Goal: Information Seeking & Learning: Learn about a topic

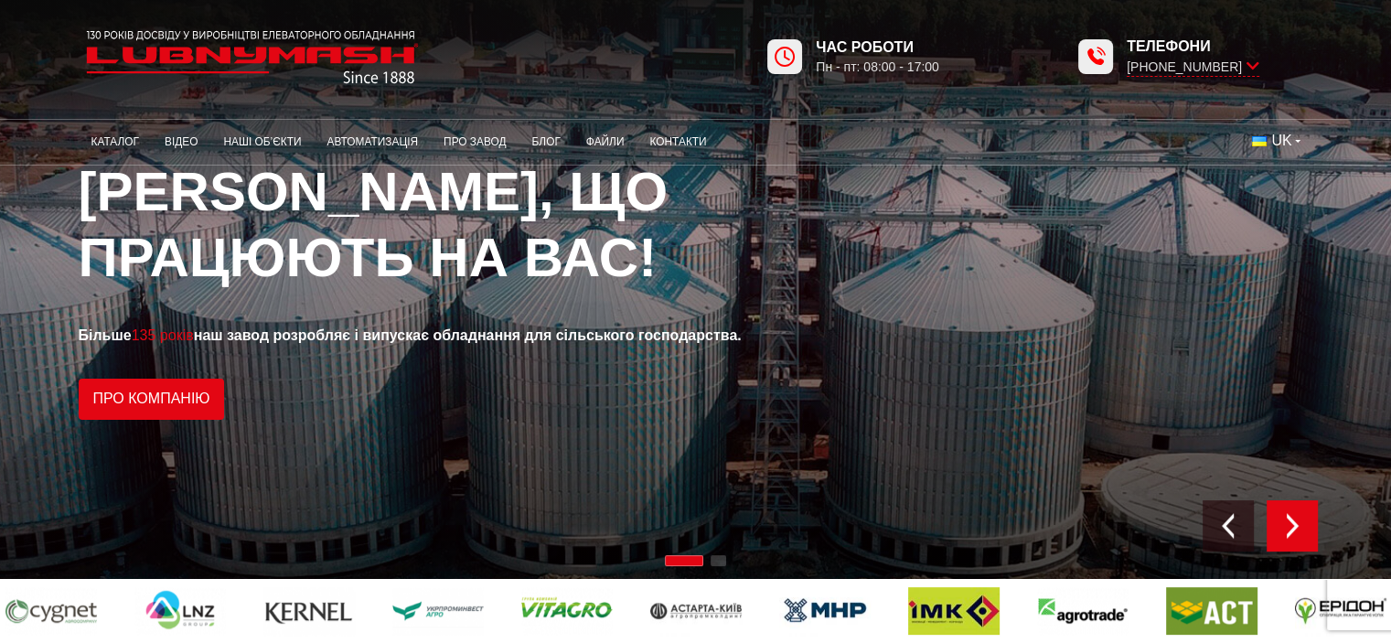
click at [1301, 527] on img "Next slide" at bounding box center [1292, 526] width 26 height 26
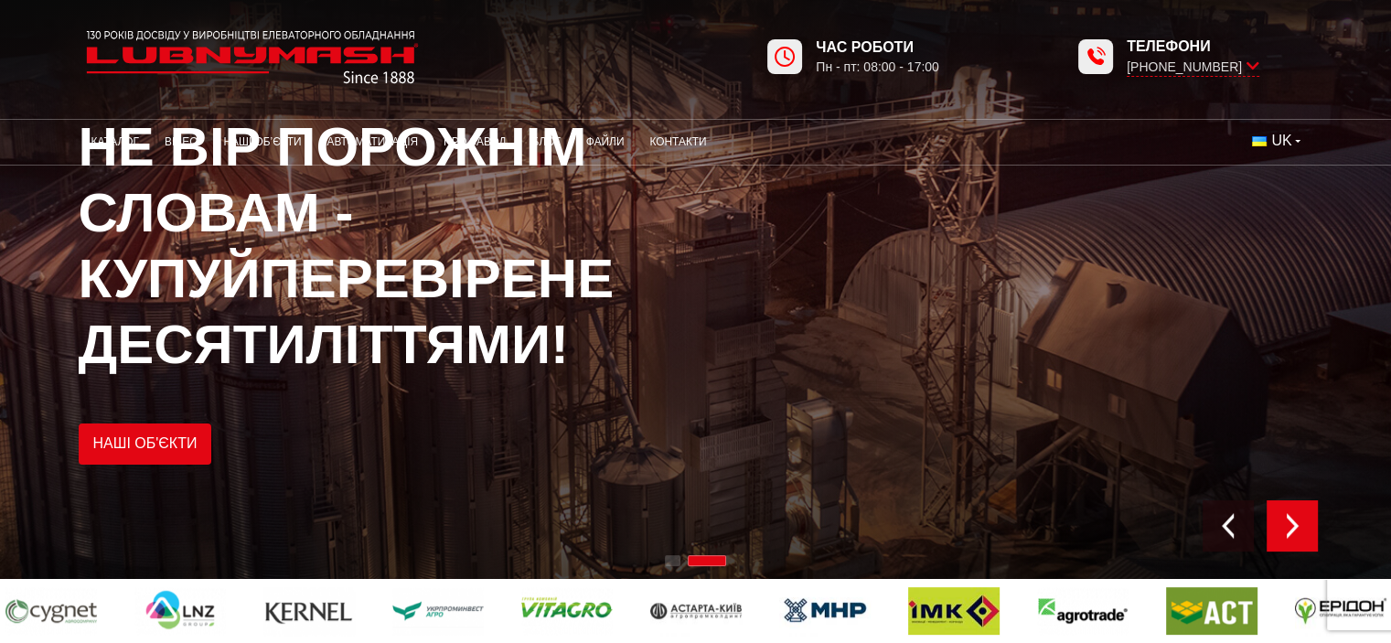
click at [1301, 527] on img "Next slide" at bounding box center [1292, 526] width 26 height 26
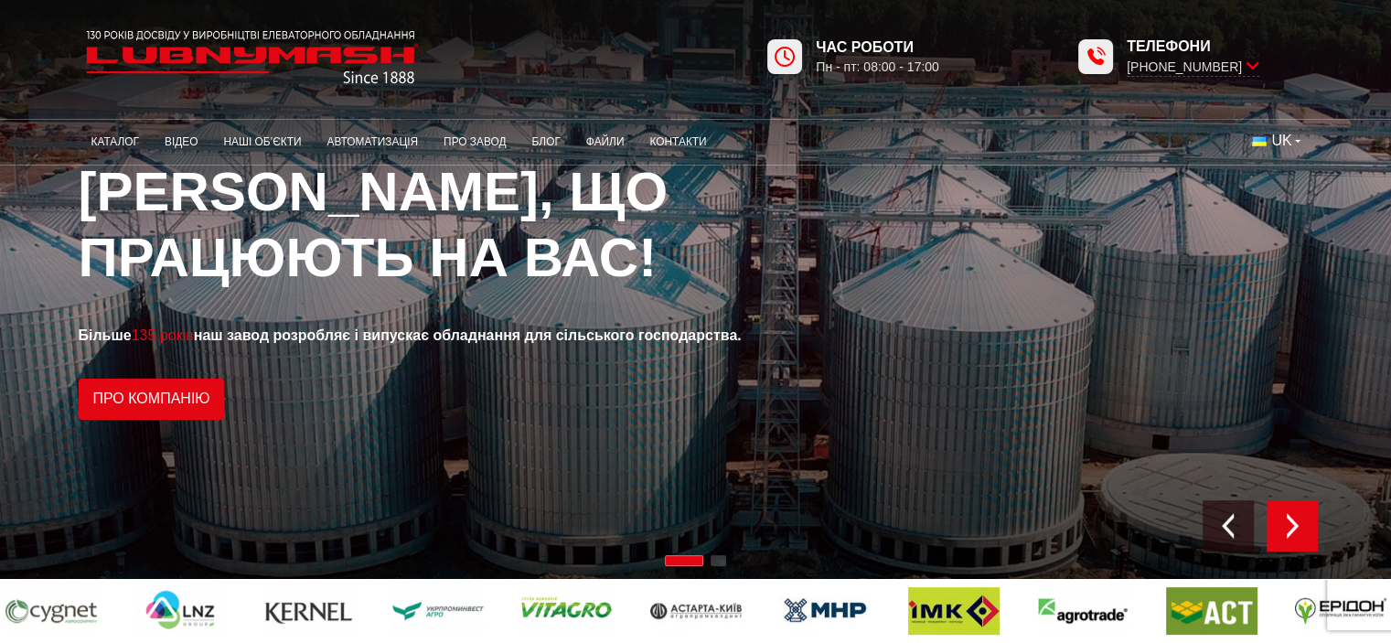
click at [1301, 527] on img "Next slide" at bounding box center [1292, 526] width 26 height 26
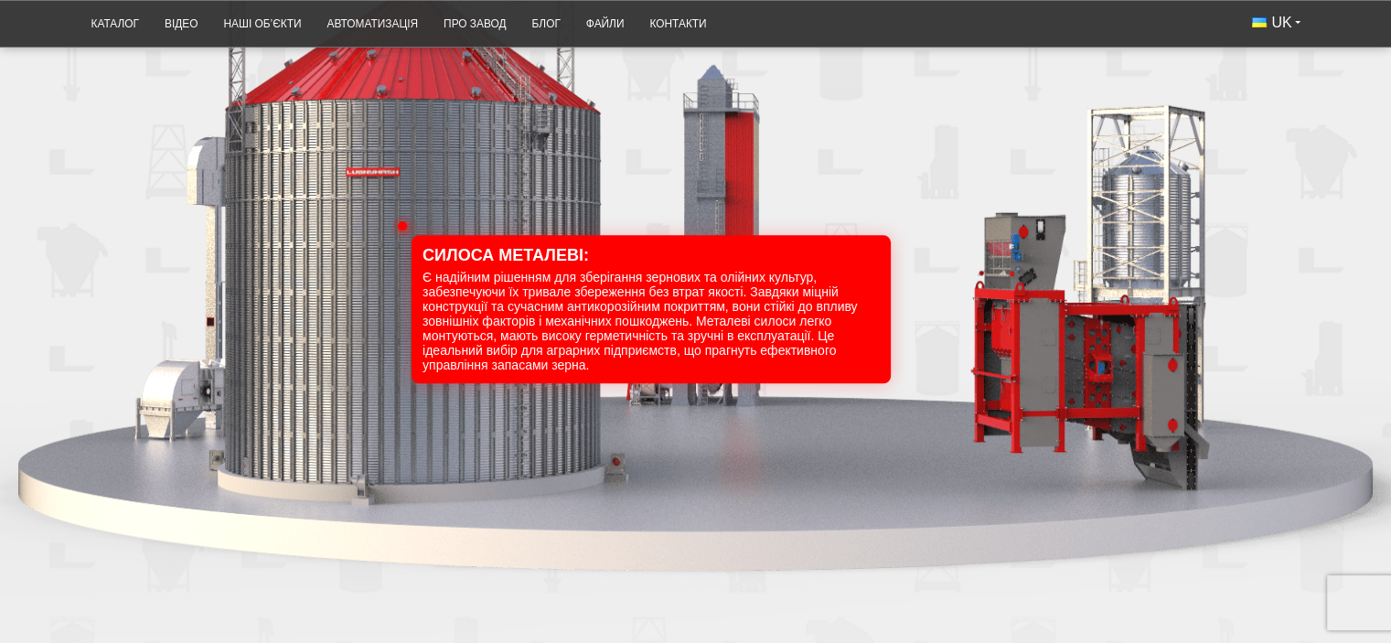
scroll to position [2103, 0]
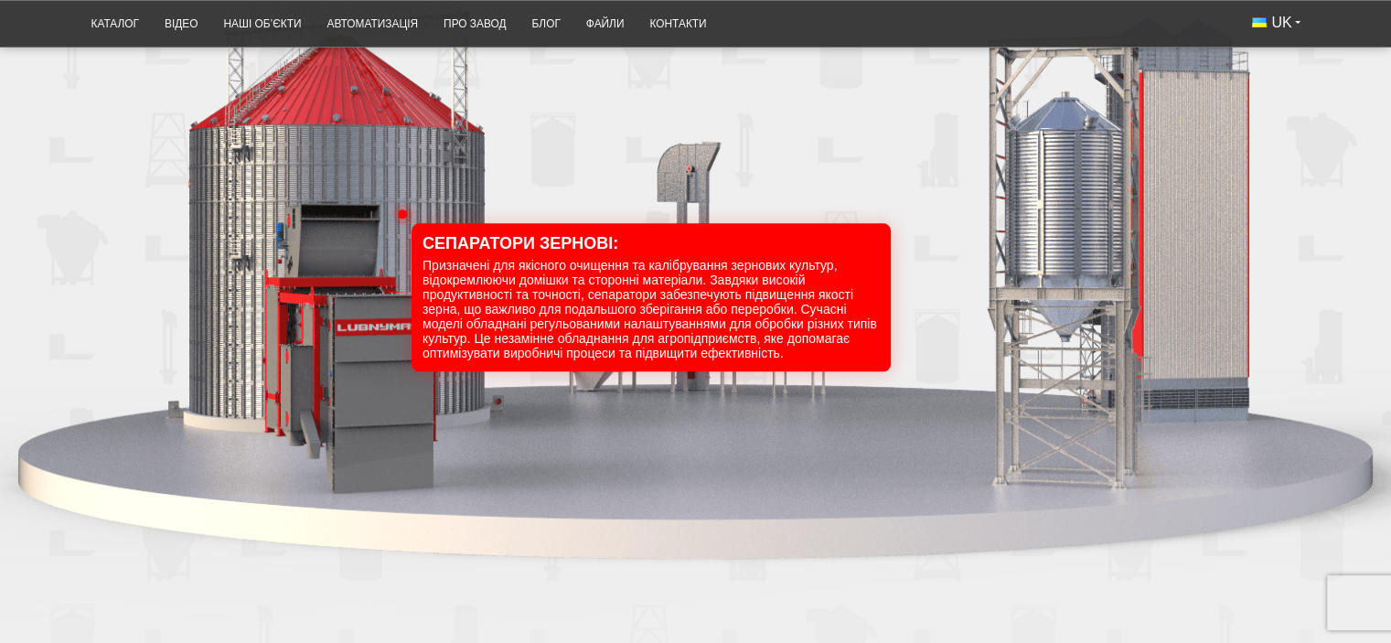
click at [222, 182] on div "100" at bounding box center [695, 247] width 1391 height 779
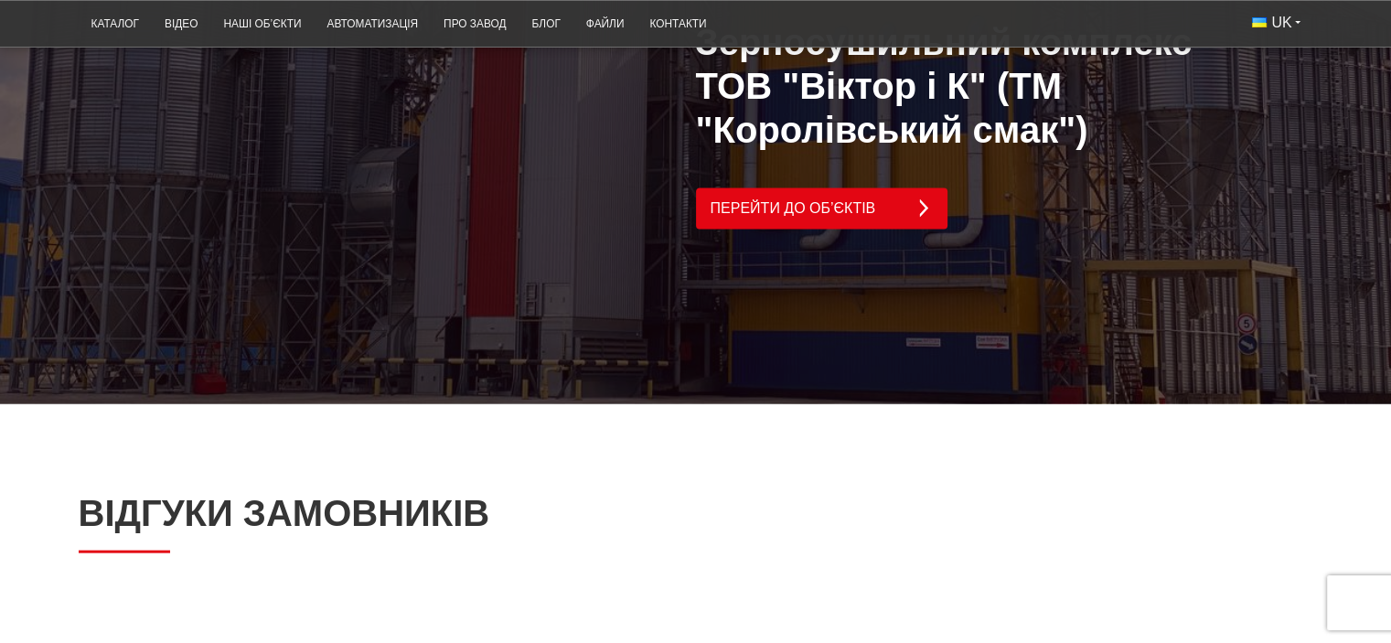
scroll to position [3932, 0]
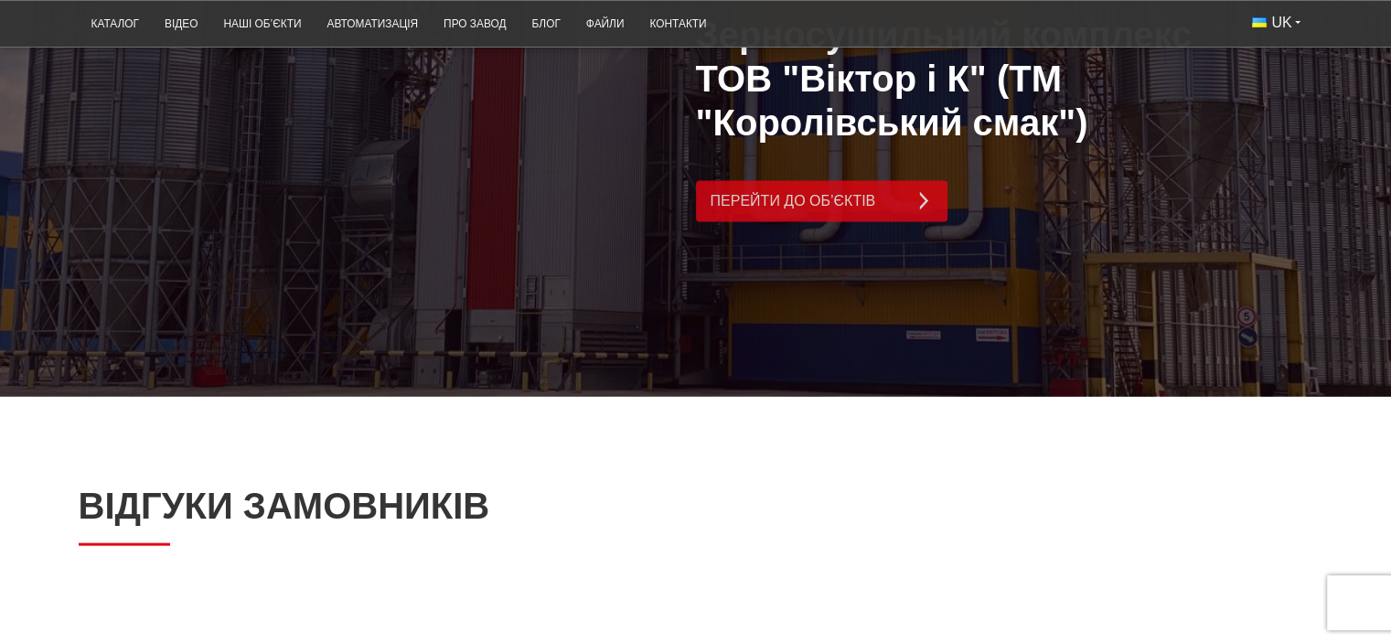
click at [893, 181] on link "Перейти до об’єктів" at bounding box center [821, 201] width 251 height 41
